Goal: Register for event/course

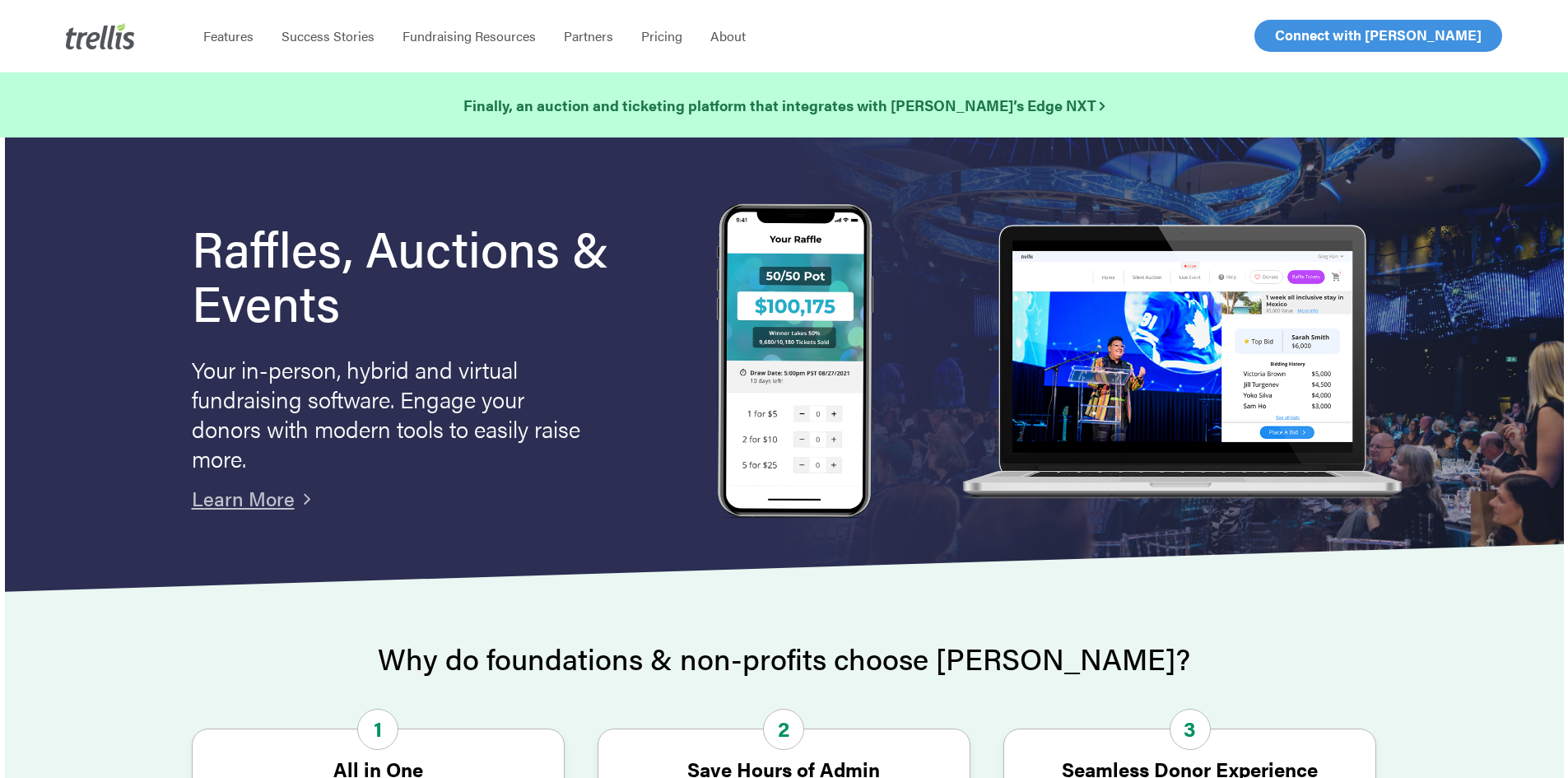
click at [1295, 41] on span "Log In" at bounding box center [1294, 36] width 39 height 20
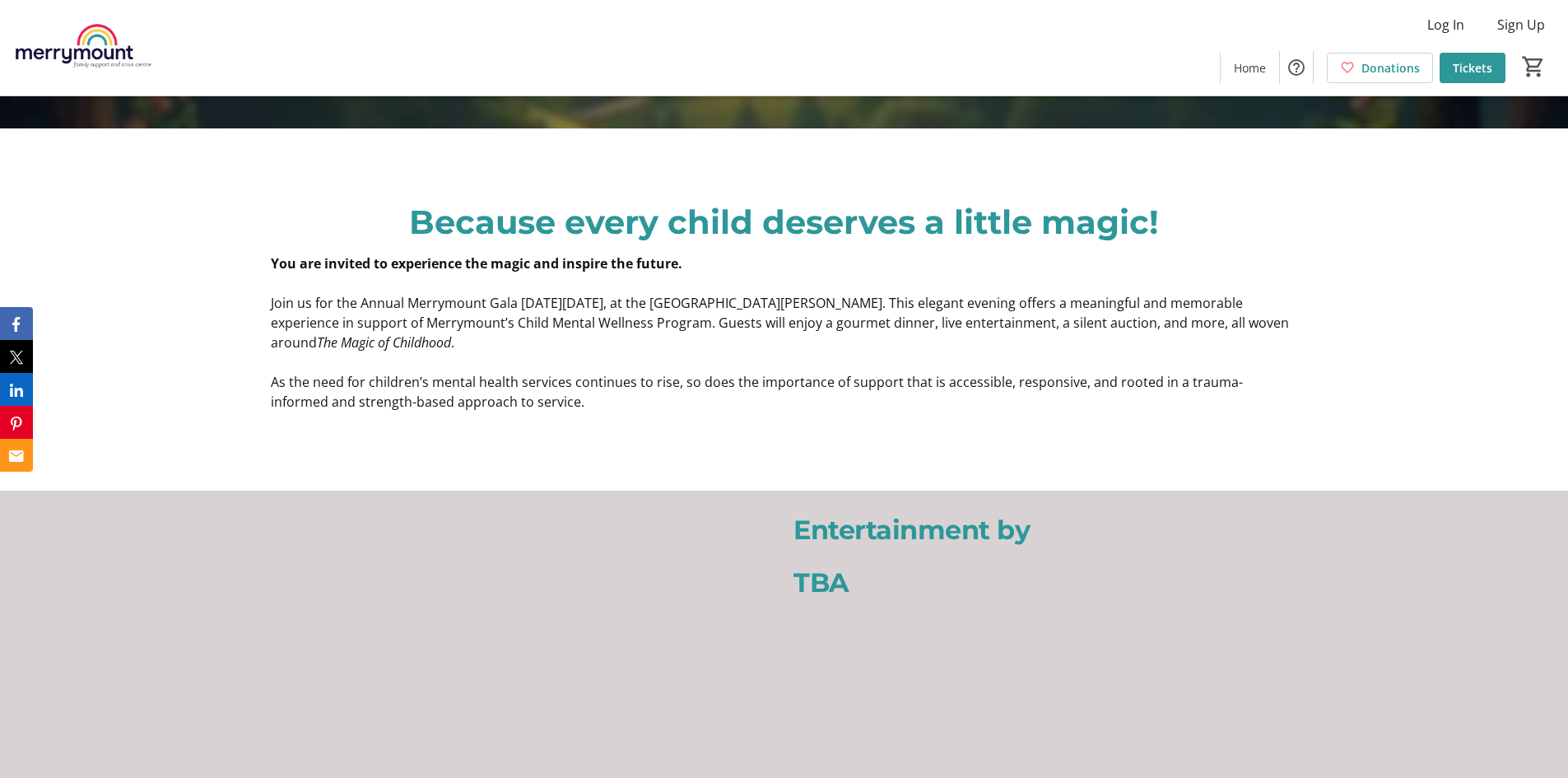
scroll to position [659, 0]
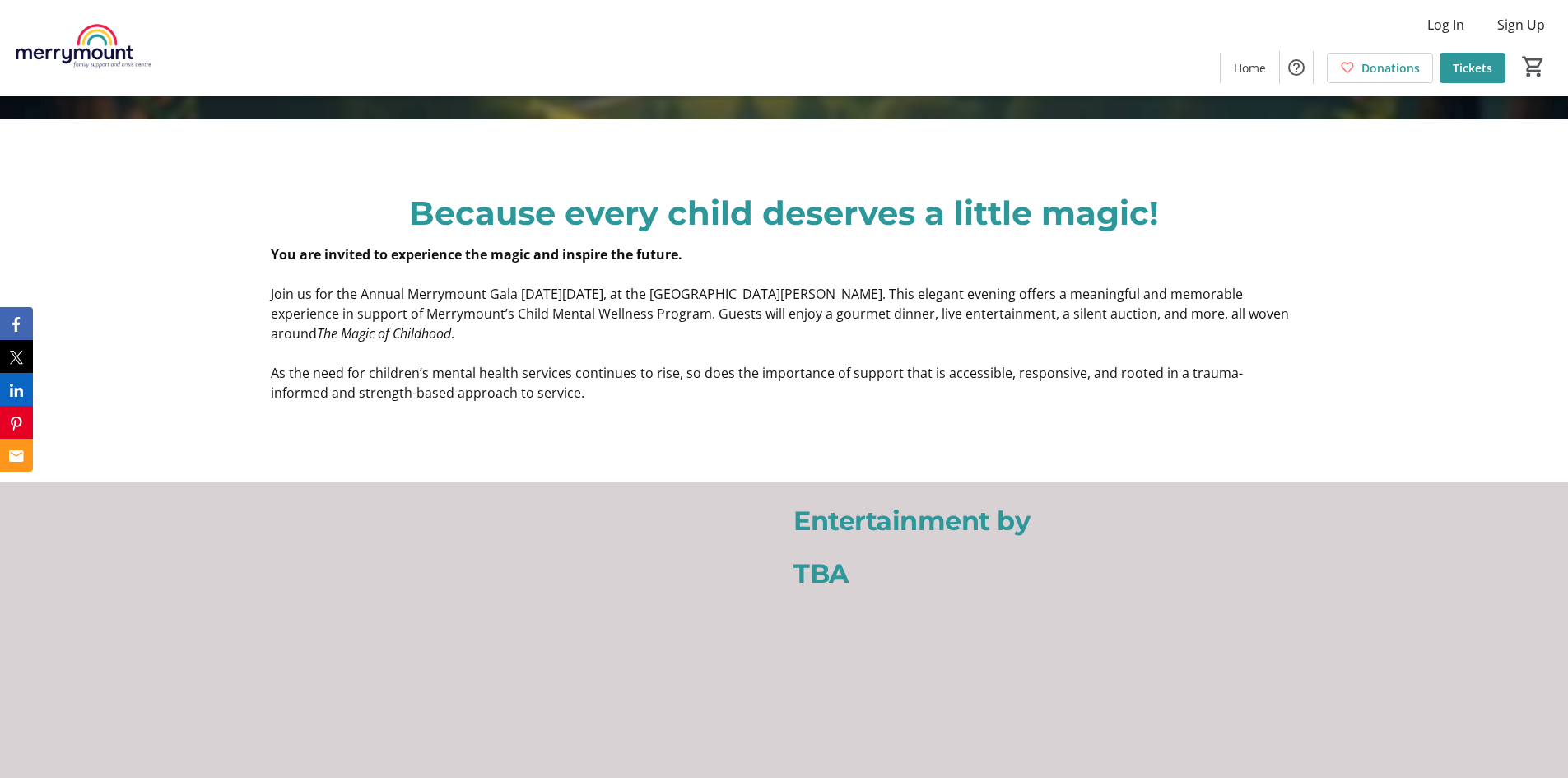
click at [798, 310] on span "Join us for the Annual Merrymount Gala [DATE][DATE], at the [GEOGRAPHIC_DATA][P…" at bounding box center [780, 313] width 1018 height 58
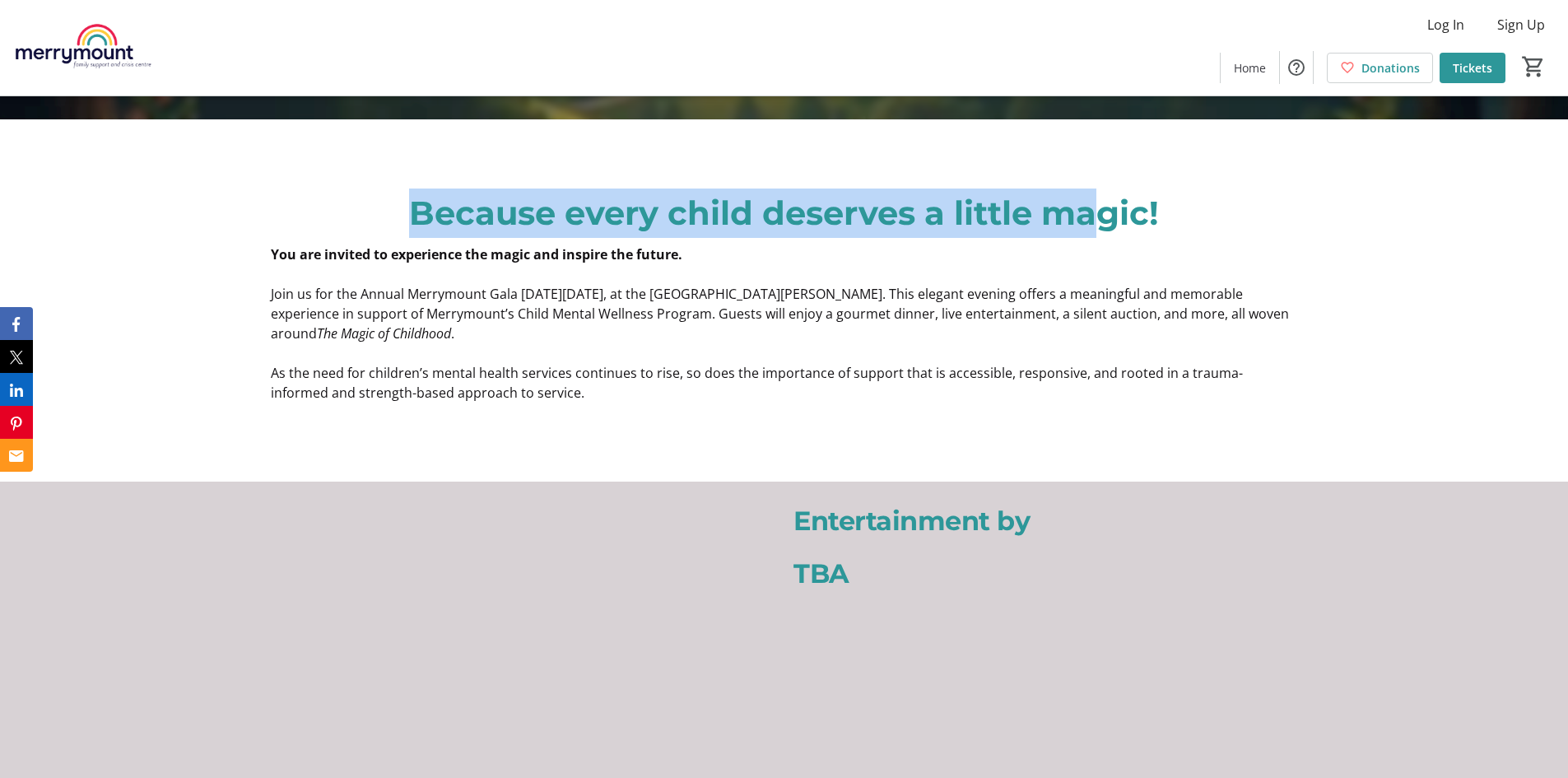
drag, startPoint x: 1080, startPoint y: 212, endPoint x: 373, endPoint y: 217, distance: 707.0
click at [373, 217] on p "Because every child deserves a little magic!" at bounding box center [784, 213] width 1026 height 50
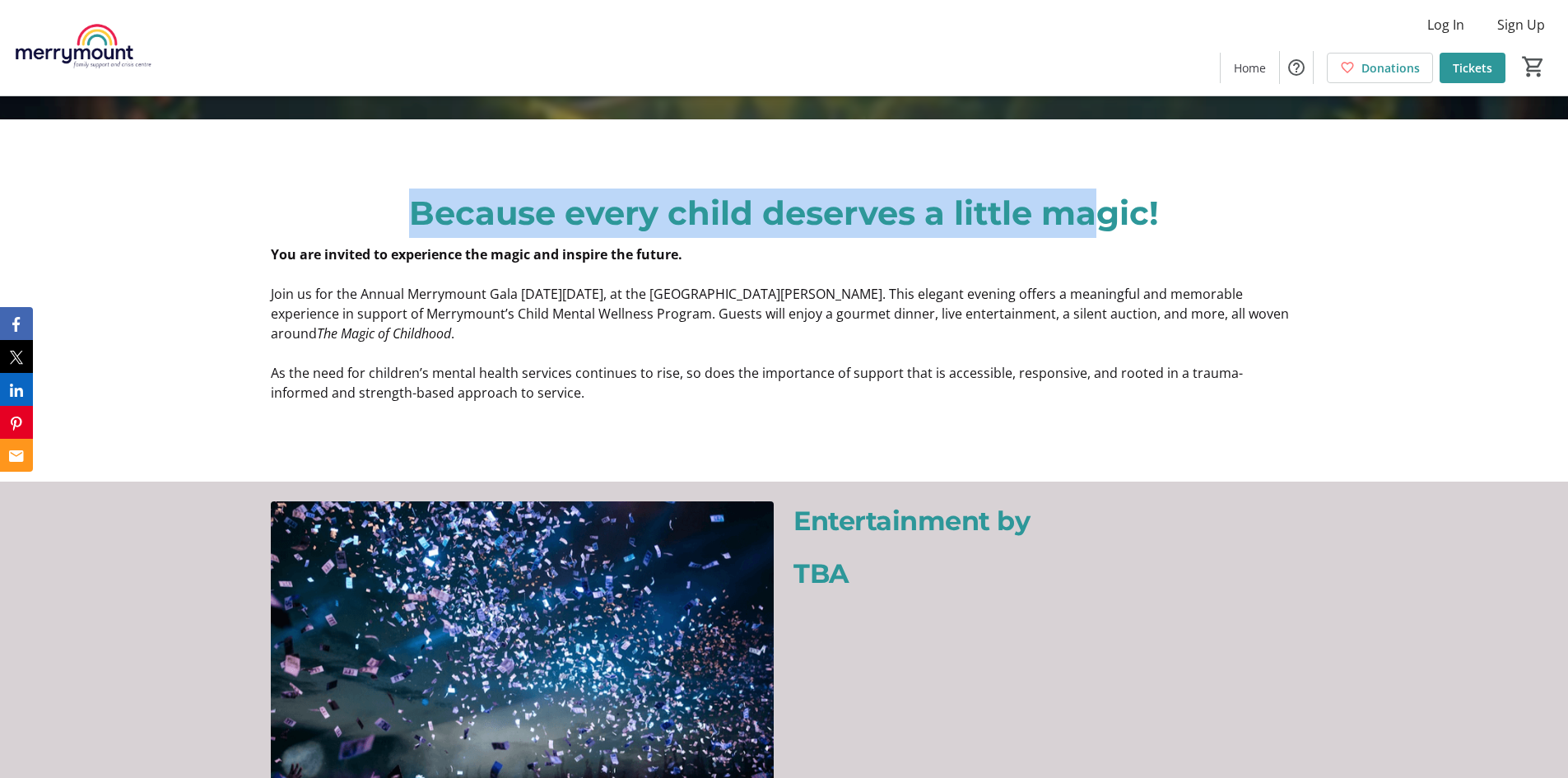
click at [1069, 217] on p "Because every child deserves a little magic!" at bounding box center [784, 213] width 1026 height 50
drag, startPoint x: 1204, startPoint y: 215, endPoint x: 381, endPoint y: 228, distance: 823.1
click at [381, 228] on p "Because every child deserves a little magic!" at bounding box center [784, 213] width 1026 height 50
copy p "Because every child deserves a little magic!"
